Goal: Task Accomplishment & Management: Complete application form

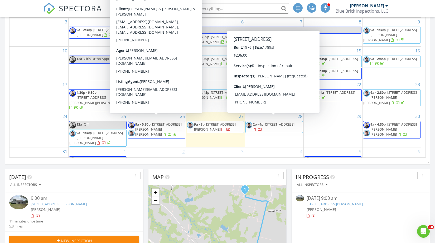
scroll to position [124, 0]
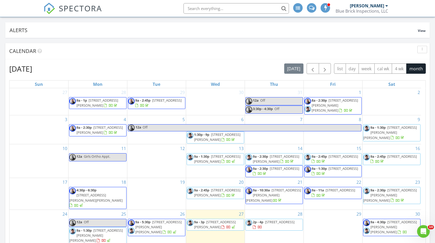
click at [119, 228] on span "9a - 1:30p 700 W Parnell St., Denison 75020" at bounding box center [97, 236] width 57 height 16
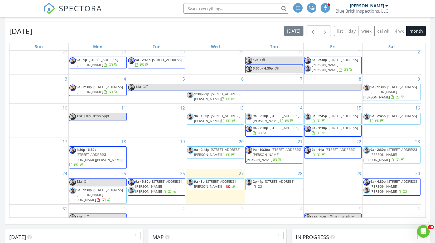
scroll to position [73, 0]
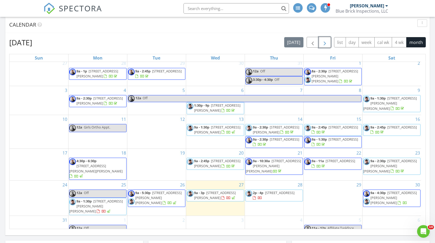
click at [327, 41] on span "button" at bounding box center [324, 42] width 6 height 6
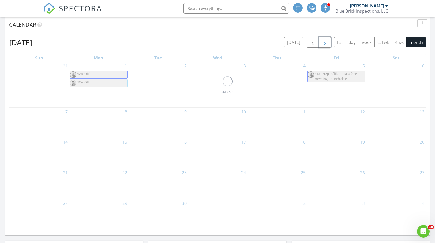
scroll to position [0, 0]
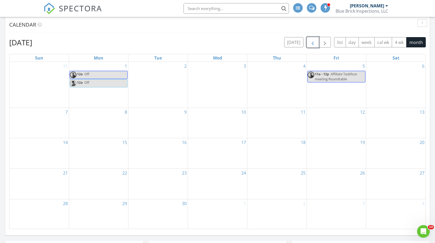
click at [314, 42] on span "button" at bounding box center [312, 42] width 6 height 6
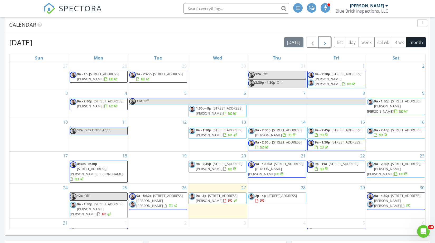
click at [325, 42] on span "button" at bounding box center [324, 42] width 6 height 6
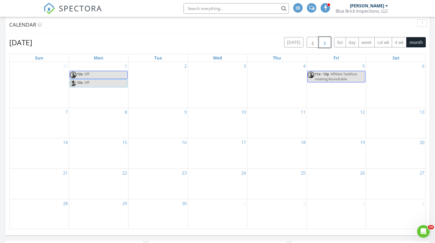
click at [336, 121] on div "12" at bounding box center [336, 123] width 59 height 30
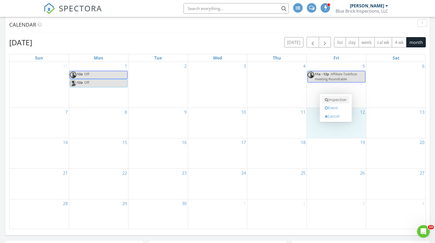
click at [336, 96] on link "Inspection" at bounding box center [335, 100] width 27 height 8
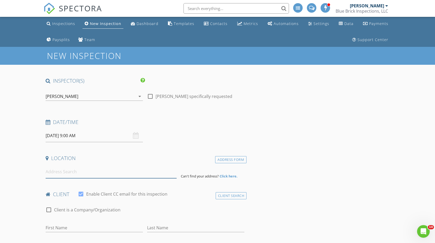
click at [70, 173] on input at bounding box center [111, 171] width 131 height 13
type input "9107 Co Rd 502, Blue Ridge, TX, USA"
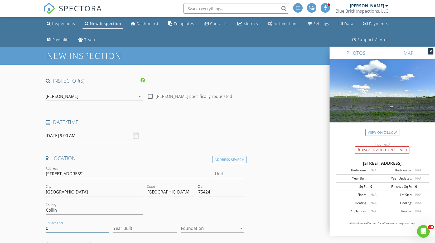
drag, startPoint x: 50, startPoint y: 227, endPoint x: 43, endPoint y: 228, distance: 7.4
drag, startPoint x: 46, startPoint y: 174, endPoint x: 78, endPoint y: 174, distance: 32.1
click at [79, 174] on input "[STREET_ADDRESS]" at bounding box center [128, 174] width 165 height 9
click at [130, 228] on input "Year Built" at bounding box center [144, 228] width 63 height 9
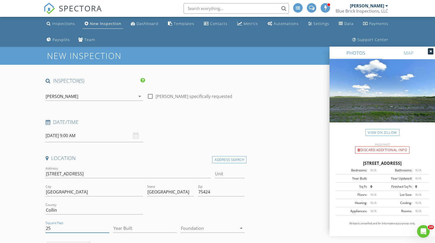
click at [58, 228] on input "25" at bounding box center [77, 228] width 63 height 9
type input "2535"
click at [125, 230] on input "Year Built" at bounding box center [144, 228] width 63 height 9
type input "2025"
click at [228, 227] on div at bounding box center [209, 228] width 56 height 8
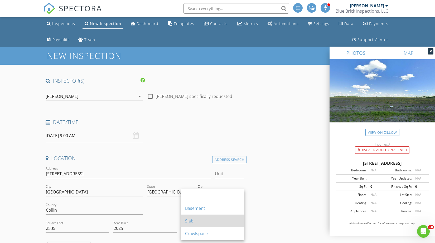
click at [223, 222] on div "Slab" at bounding box center [212, 221] width 55 height 6
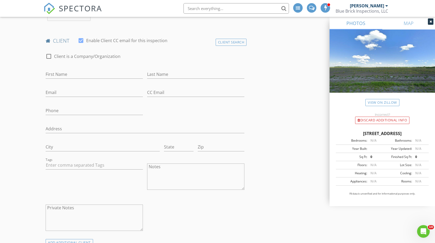
scroll to position [263, 0]
click at [55, 70] on input "First Name" at bounding box center [94, 72] width 97 height 9
type input "[PERSON_NAME]"
click at [194, 70] on input "Last Name" at bounding box center [195, 72] width 97 height 9
type input "[PERSON_NAME]"
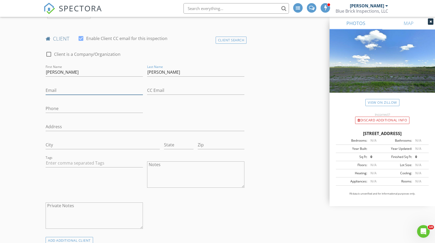
click at [80, 90] on input "Email" at bounding box center [94, 90] width 97 height 9
type input "[EMAIL_ADDRESS][DOMAIN_NAME]"
click at [52, 106] on input "Phone" at bounding box center [94, 108] width 97 height 9
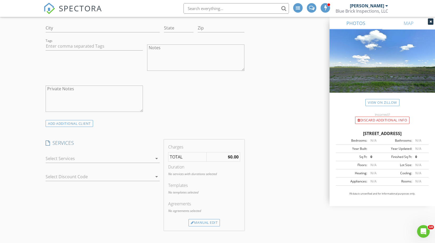
scroll to position [468, 0]
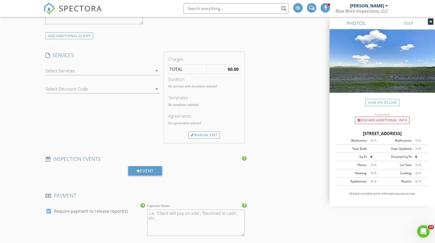
type input "[PHONE_NUMBER]"
click at [132, 73] on div at bounding box center [99, 71] width 107 height 8
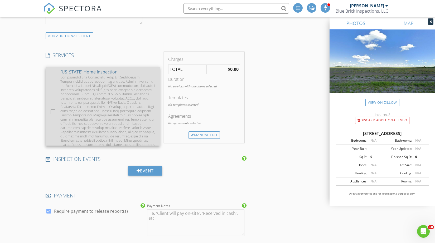
click at [131, 75] on div at bounding box center [107, 115] width 95 height 80
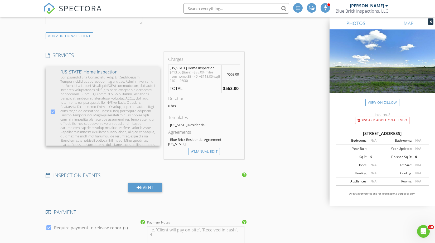
click at [275, 83] on div "INSPECTOR(S) check_box Simon Voight PRIMARY check_box_outline_blank Daniel Baca…" at bounding box center [217, 155] width 348 height 1092
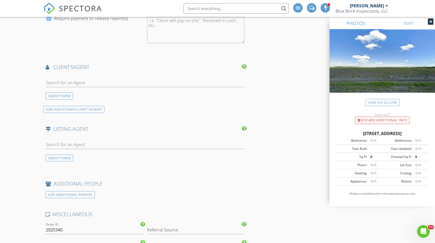
scroll to position [732, 0]
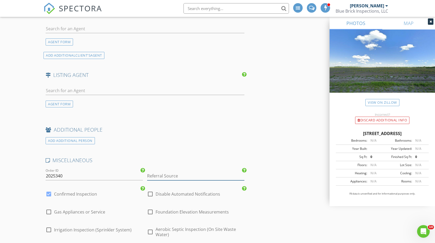
click at [203, 172] on input "Referral Source" at bounding box center [195, 176] width 97 height 9
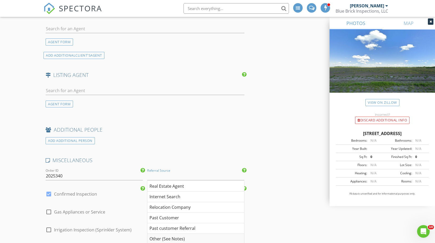
click at [182, 234] on div "Other (See Notes)" at bounding box center [195, 239] width 97 height 11
type input "Other (See Notes)"
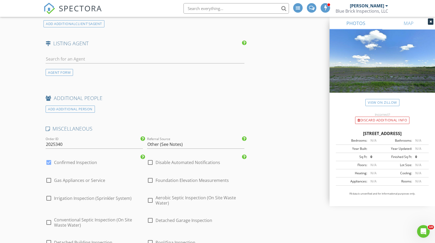
scroll to position [849, 0]
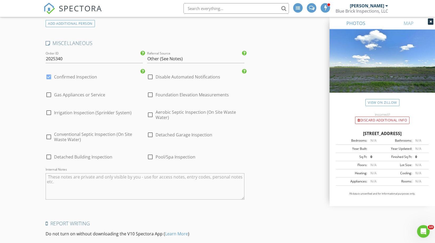
click at [79, 174] on textarea "Internal Notes" at bounding box center [145, 186] width 199 height 26
type textarea "Jake Reynolds"
click at [49, 90] on div at bounding box center [48, 94] width 9 height 9
checkbox input "true"
click at [48, 108] on div at bounding box center [48, 112] width 9 height 9
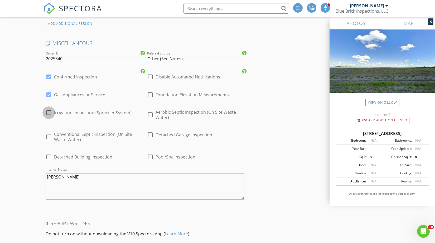
checkbox input "true"
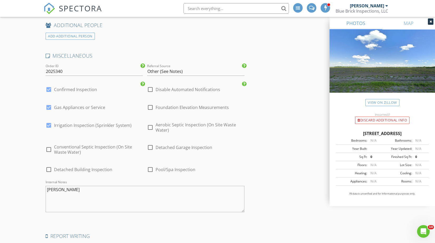
click at [74, 186] on textarea "Jake Reynolds" at bounding box center [145, 199] width 199 height 26
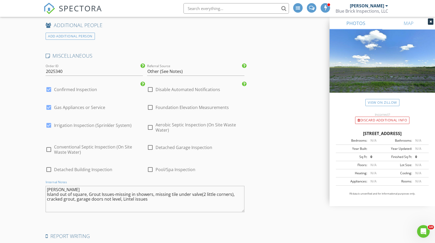
click at [149, 194] on textarea "Jake Reynolds Island out of square, Grout Issues-missing in showers, missing ti…" at bounding box center [145, 199] width 199 height 26
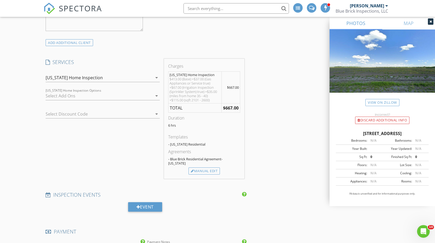
scroll to position [380, 0]
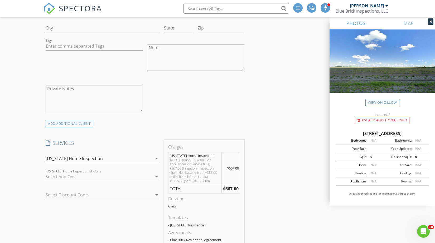
type textarea "[PERSON_NAME] Island out of square, Grout Issues-missing in showers, missing ti…"
click at [117, 176] on div at bounding box center [99, 177] width 107 height 8
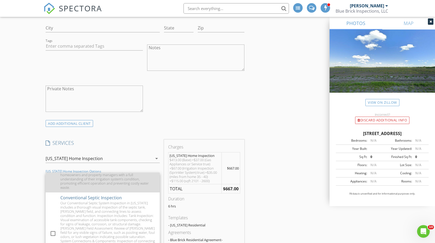
scroll to position [146, 0]
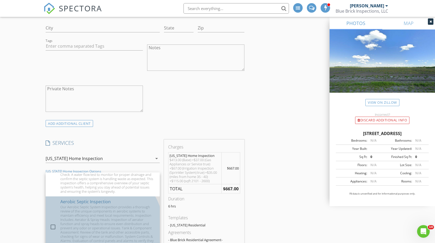
click at [92, 222] on div "Our Aerobic Septic System Inspection provides a thorough review of the unique c…" at bounding box center [107, 230] width 95 height 51
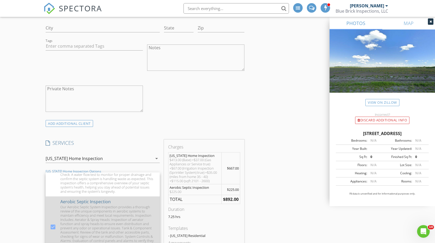
click at [93, 221] on div "Our Aerobic Septic System Inspection provides a thorough review of the unique c…" at bounding box center [107, 230] width 95 height 51
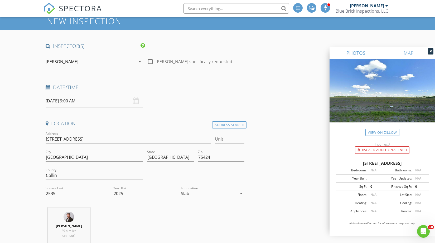
scroll to position [0, 0]
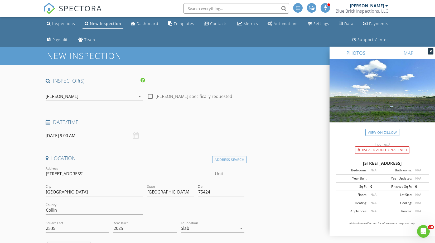
click at [152, 97] on div at bounding box center [150, 96] width 9 height 9
checkbox input "true"
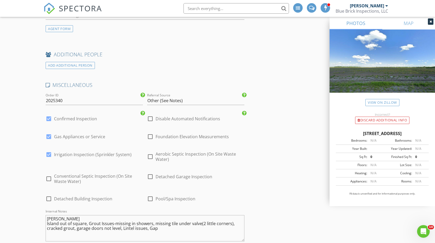
scroll to position [944, 0]
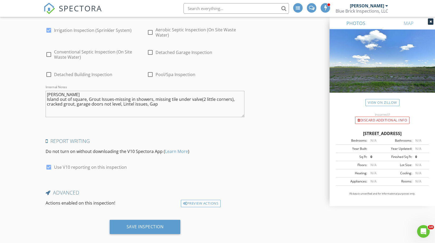
drag, startPoint x: 162, startPoint y: 217, endPoint x: 185, endPoint y: 212, distance: 24.2
click at [162, 224] on div "Save Inspection" at bounding box center [144, 226] width 37 height 5
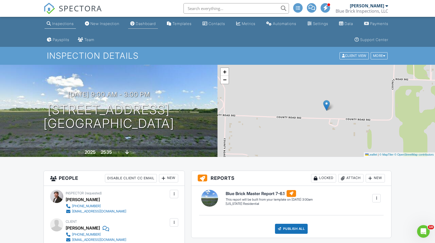
click at [150, 26] on link "Dashboard" at bounding box center [143, 24] width 30 height 10
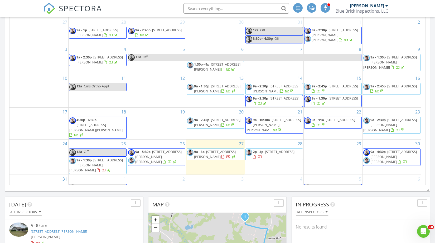
scroll to position [29, 0]
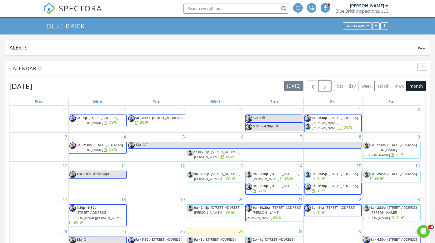
click at [326, 85] on span "button" at bounding box center [324, 86] width 6 height 6
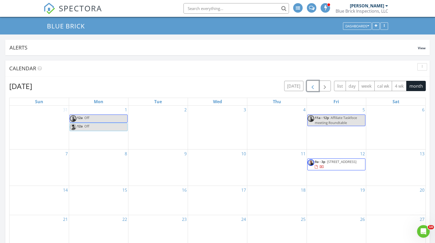
click at [316, 85] on span "button" at bounding box center [312, 86] width 6 height 6
